Goal: Information Seeking & Learning: Stay updated

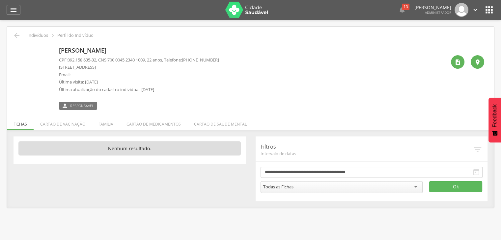
click at [17, 48] on img at bounding box center [17, 48] width 0 height 0
click at [252, 9] on img at bounding box center [246, 10] width 43 height 16
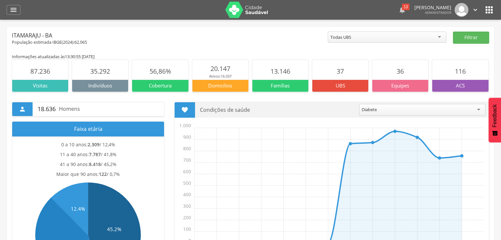
click at [404, 13] on icon "" at bounding box center [402, 10] width 8 height 8
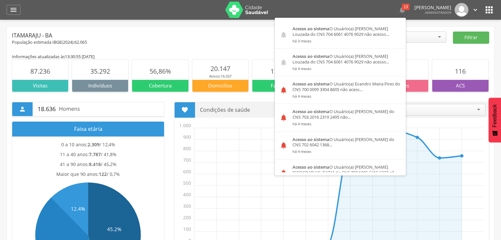
click at [213, 40] on div "População estimada IBGE( 2024 ): 62.065" at bounding box center [170, 43] width 316 height 6
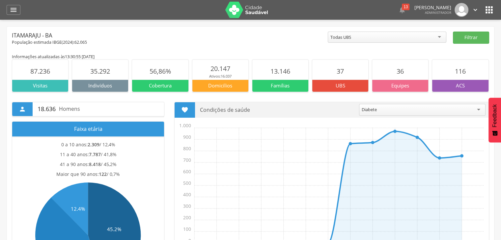
click at [485, 13] on icon "" at bounding box center [489, 10] width 11 height 11
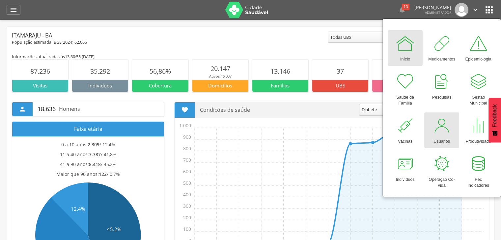
click at [439, 133] on div at bounding box center [442, 126] width 20 height 20
